Goal: Contribute content: Add original content to the website for others to see

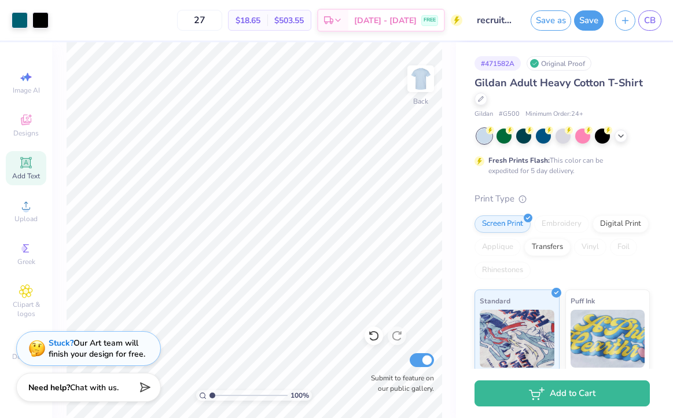
click at [29, 169] on icon at bounding box center [26, 163] width 14 height 14
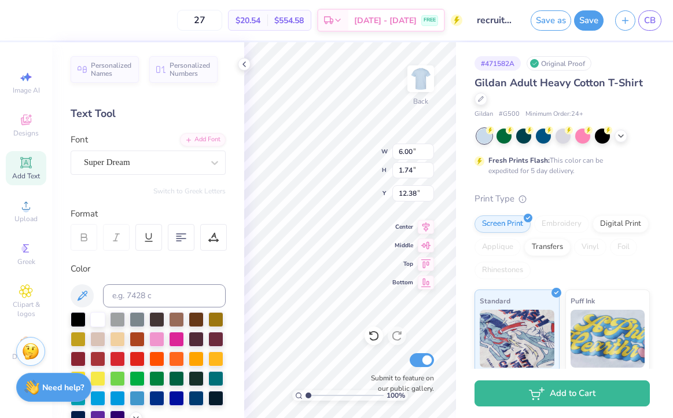
type textarea "T"
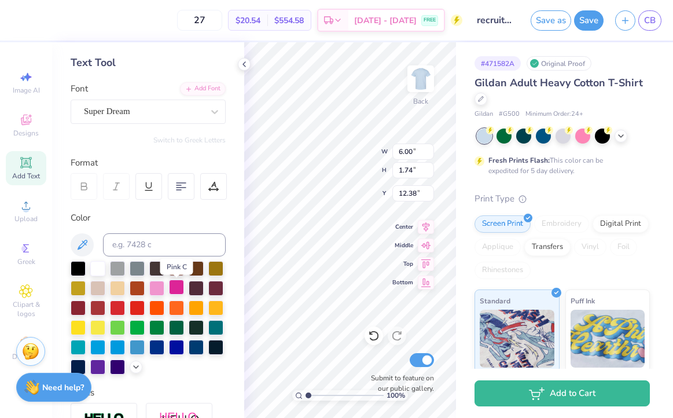
scroll to position [51, 0]
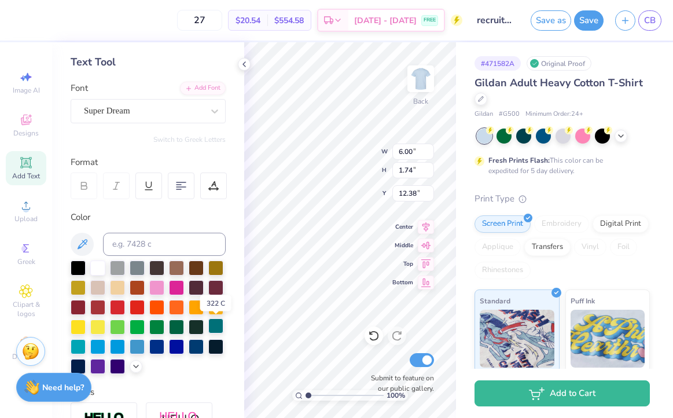
type textarea "Phi Sig"
click at [216, 326] on div at bounding box center [215, 325] width 15 height 15
click at [211, 114] on icon at bounding box center [215, 111] width 12 height 12
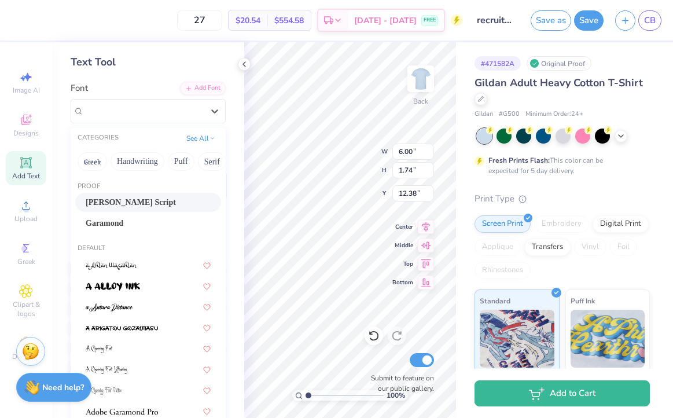
click at [138, 198] on div "[PERSON_NAME] Script" at bounding box center [148, 202] width 125 height 12
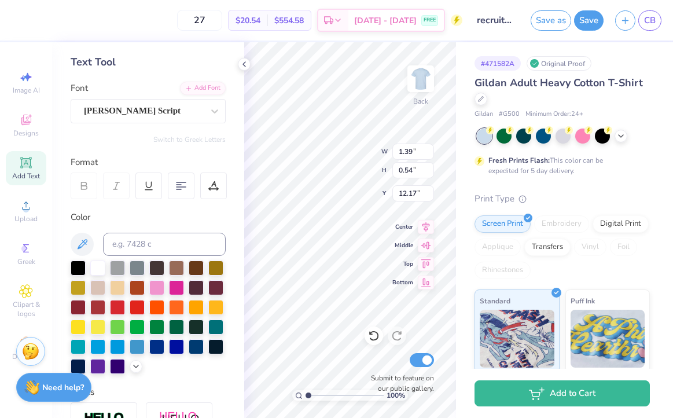
type input "1.39"
type input "0.54"
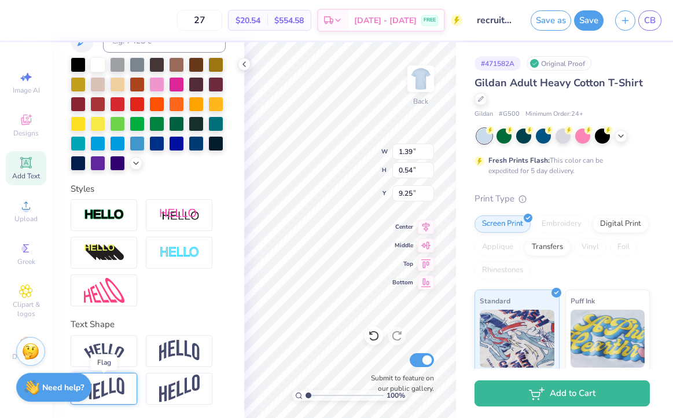
click at [122, 380] on img at bounding box center [104, 388] width 40 height 23
type input "0.65"
type input "9.19"
click at [174, 390] on img at bounding box center [179, 388] width 40 height 28
type input "0.93"
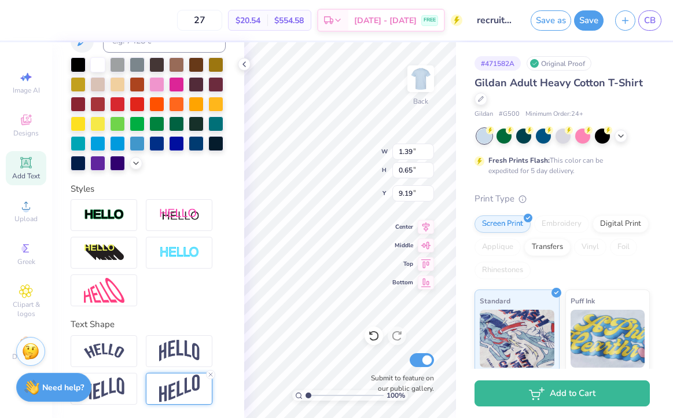
type input "9.05"
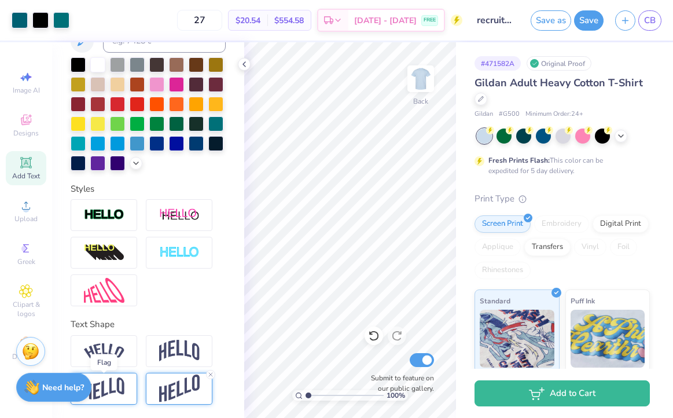
click at [108, 381] on img at bounding box center [104, 388] width 40 height 23
click at [243, 61] on icon at bounding box center [243, 64] width 9 height 9
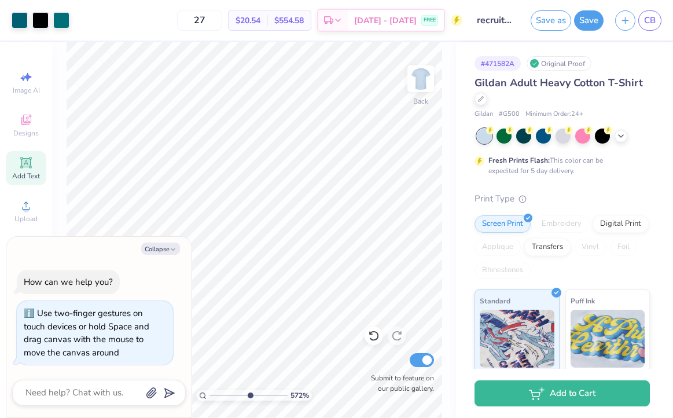
type input "5.2"
type textarea "x"
drag, startPoint x: 212, startPoint y: 395, endPoint x: 226, endPoint y: 390, distance: 14.1
type input "2.75"
click at [226, 390] on input "range" at bounding box center [248, 395] width 78 height 10
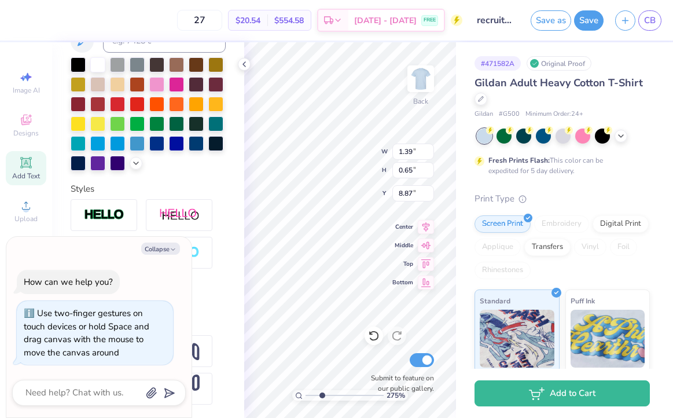
type textarea "x"
type input "9.00"
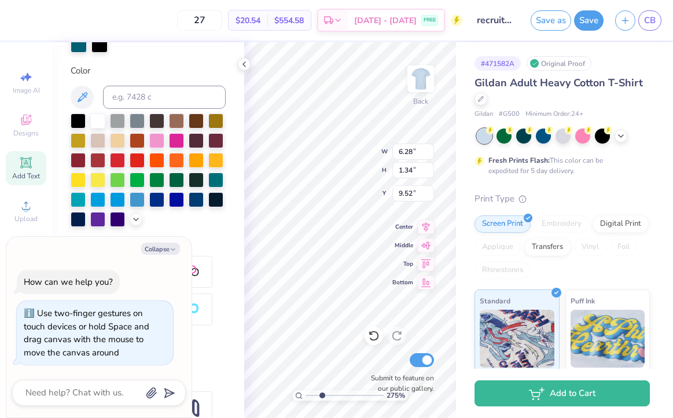
scroll to position [236, 0]
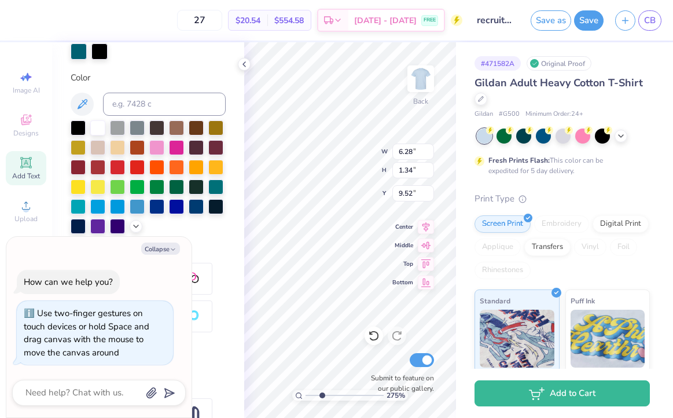
type textarea "x"
type input "1.39"
type input "0.65"
type input "9.00"
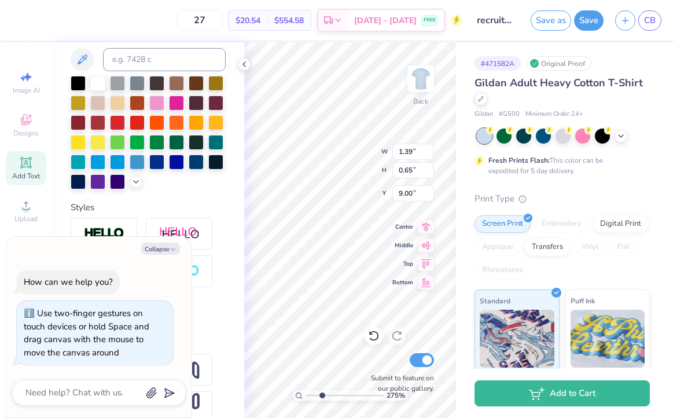
scroll to position [191, 0]
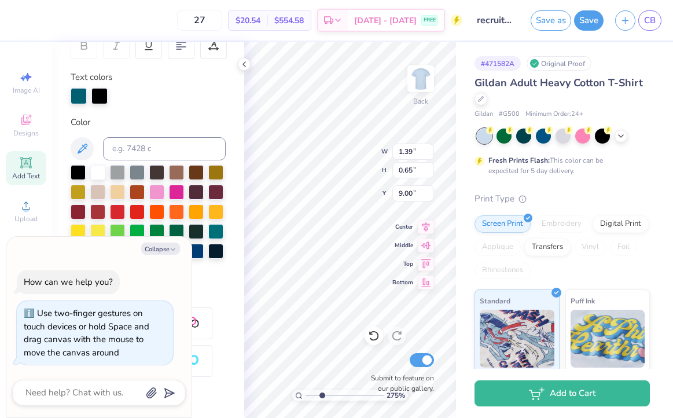
type textarea "x"
type input "6.28"
type input "1.34"
type input "9.52"
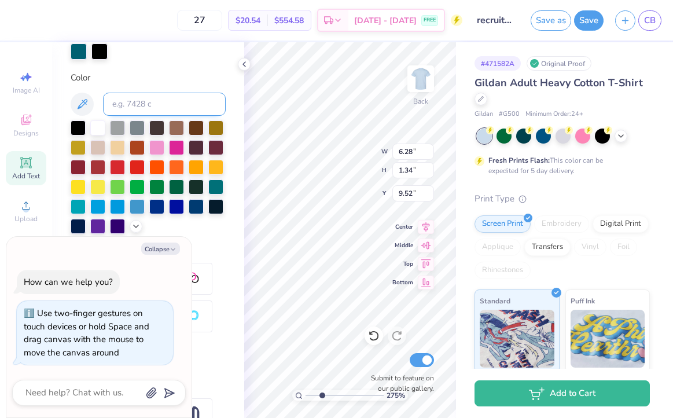
drag, startPoint x: 180, startPoint y: 103, endPoint x: 141, endPoint y: 101, distance: 38.8
click at [141, 101] on input at bounding box center [164, 104] width 123 height 23
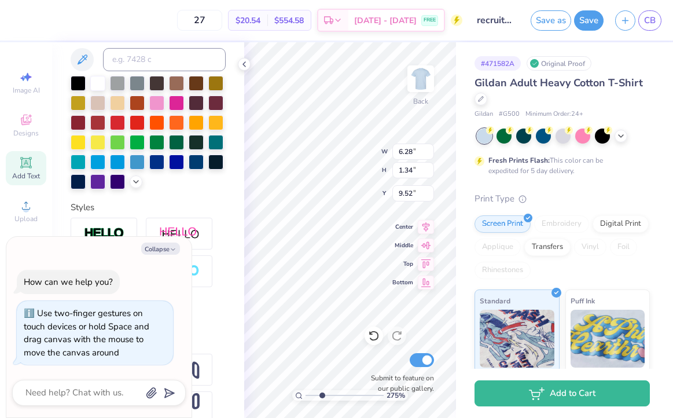
type textarea "x"
type input "1.39"
type input "0.65"
type input "9.00"
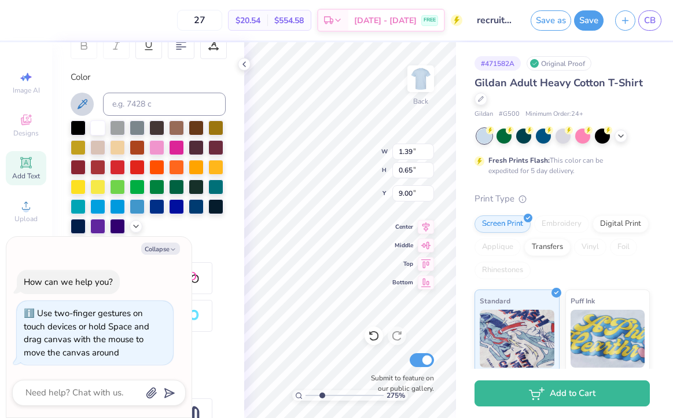
click at [83, 102] on icon at bounding box center [82, 104] width 14 height 14
type textarea "x"
drag, startPoint x: 322, startPoint y: 396, endPoint x: 307, endPoint y: 394, distance: 15.7
type input "1"
click at [307, 394] on input "range" at bounding box center [344, 395] width 78 height 10
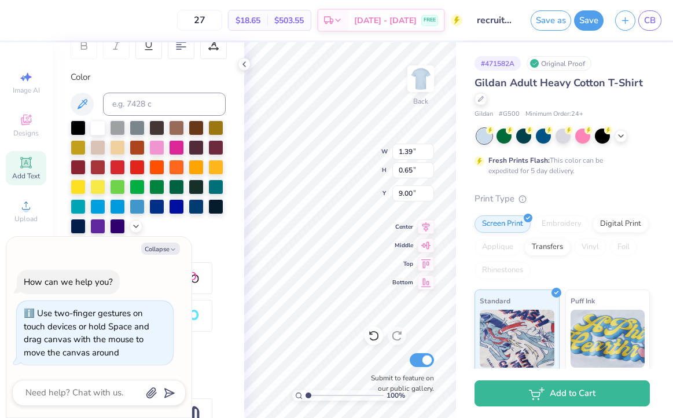
type textarea "x"
type input "1.19"
click at [309, 392] on input "range" at bounding box center [344, 395] width 78 height 10
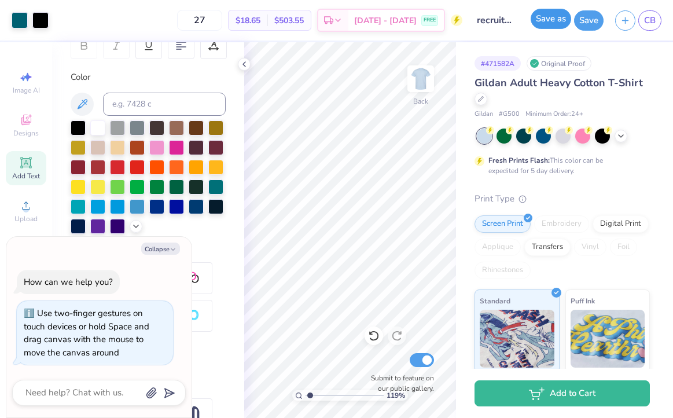
click at [548, 21] on button "Save as" at bounding box center [550, 19] width 40 height 20
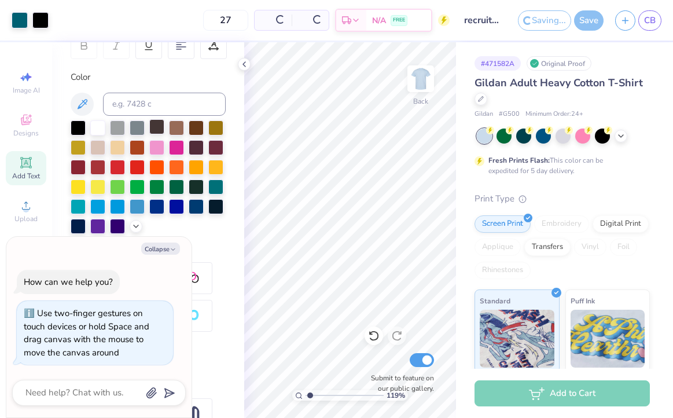
click at [243, 65] on polyline at bounding box center [244, 64] width 2 height 5
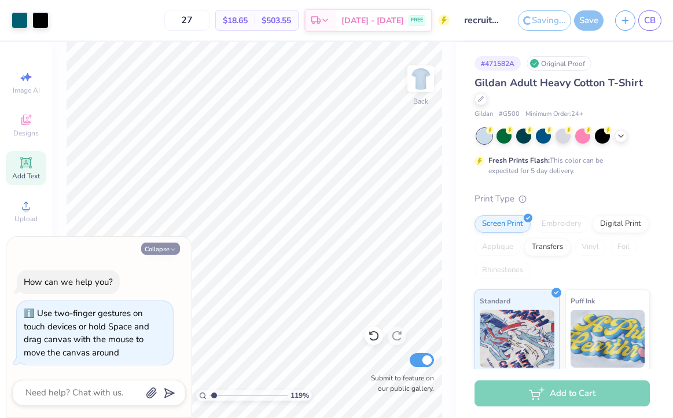
click at [168, 249] on button "Collapse" at bounding box center [160, 248] width 39 height 12
type textarea "x"
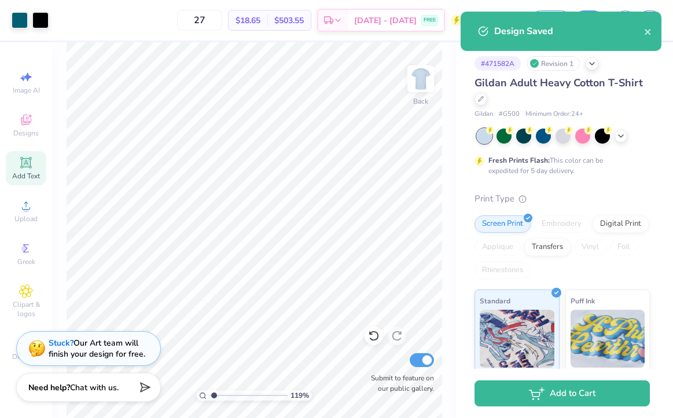
click at [652, 32] on div "Design Saved" at bounding box center [560, 31] width 201 height 39
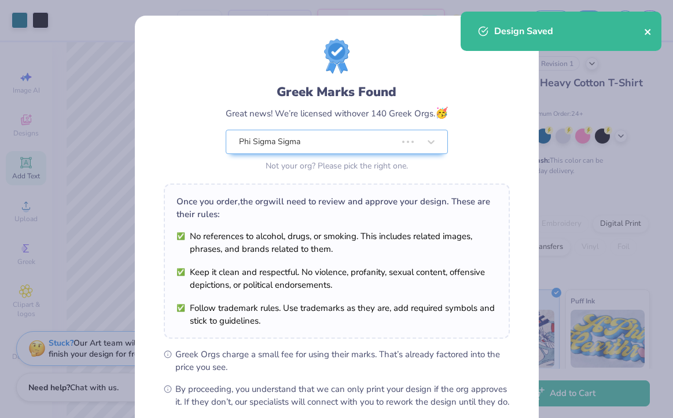
click at [648, 32] on icon "close" at bounding box center [648, 31] width 8 height 9
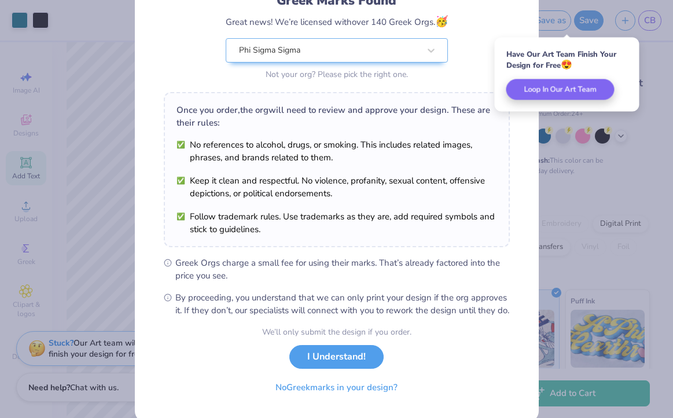
scroll to position [124, 0]
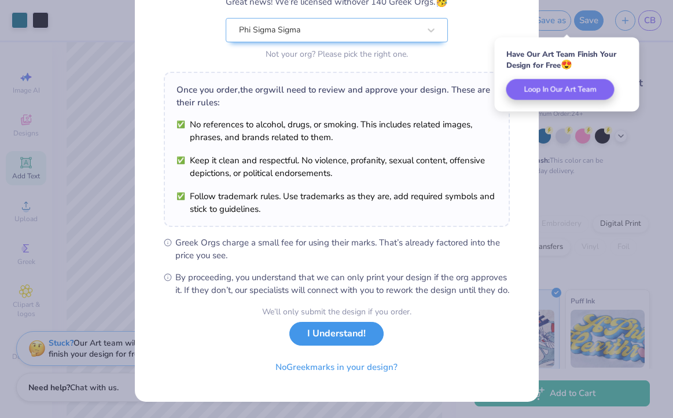
click at [319, 338] on button "I Understand!" at bounding box center [336, 334] width 94 height 24
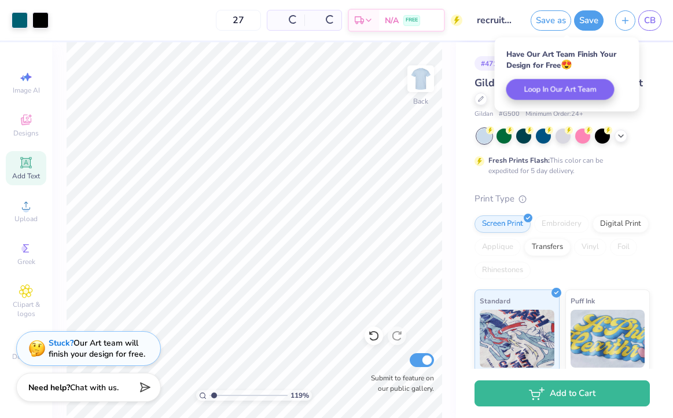
scroll to position [0, 0]
